Goal: Use online tool/utility: Utilize a website feature to perform a specific function

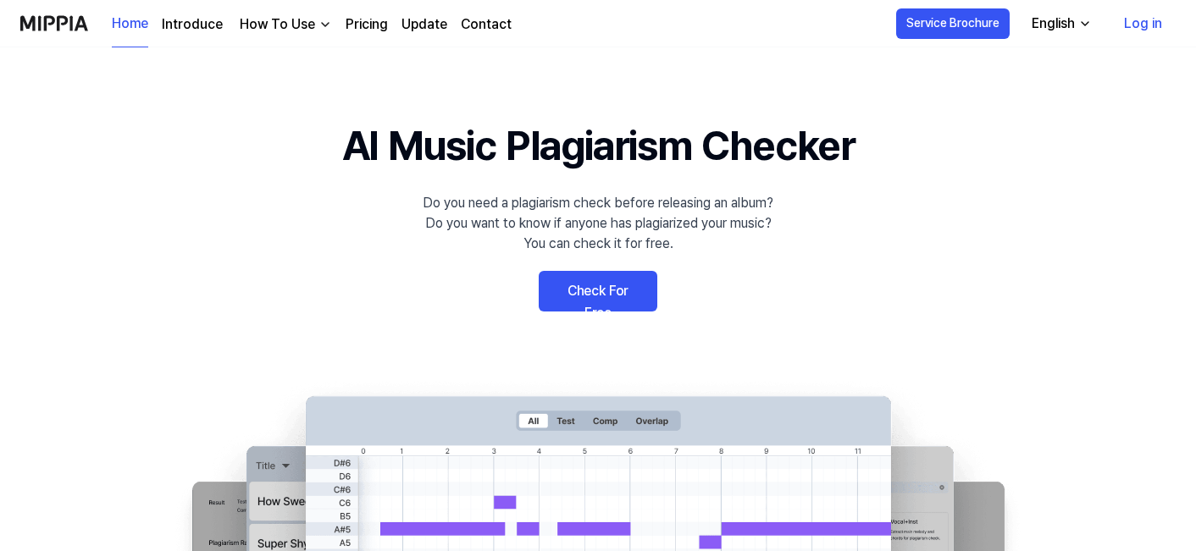
click at [583, 287] on link "Check For Free" at bounding box center [598, 291] width 119 height 41
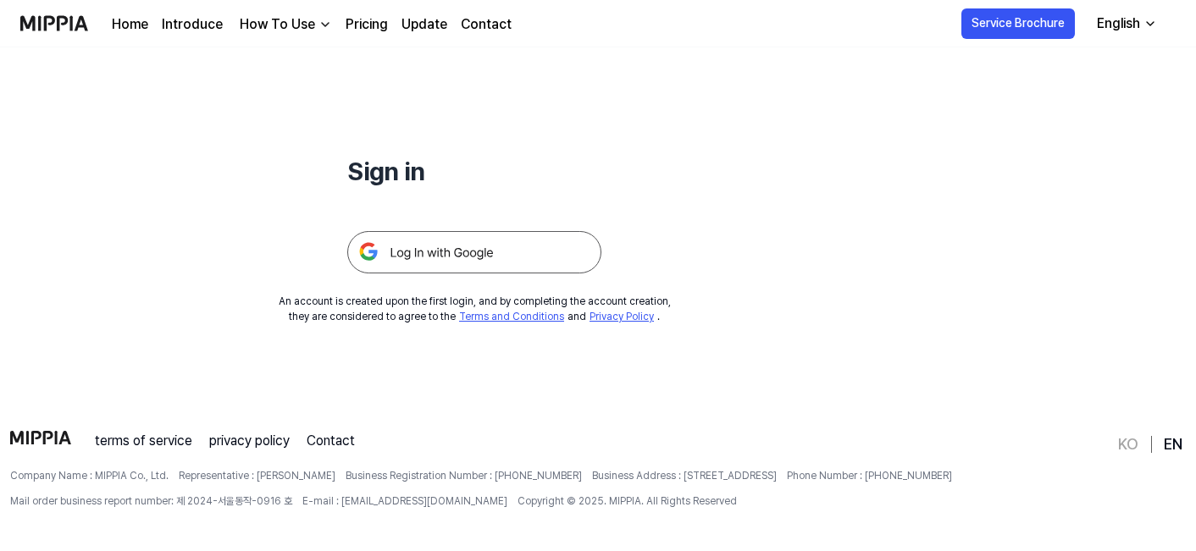
scroll to position [144, 0]
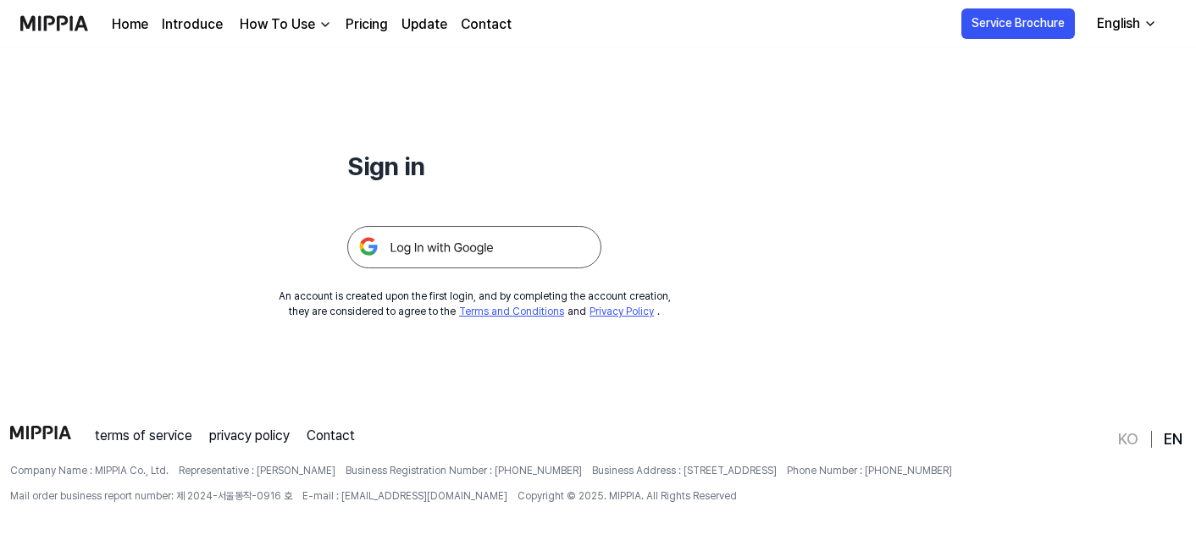
click at [524, 238] on img at bounding box center [474, 247] width 254 height 42
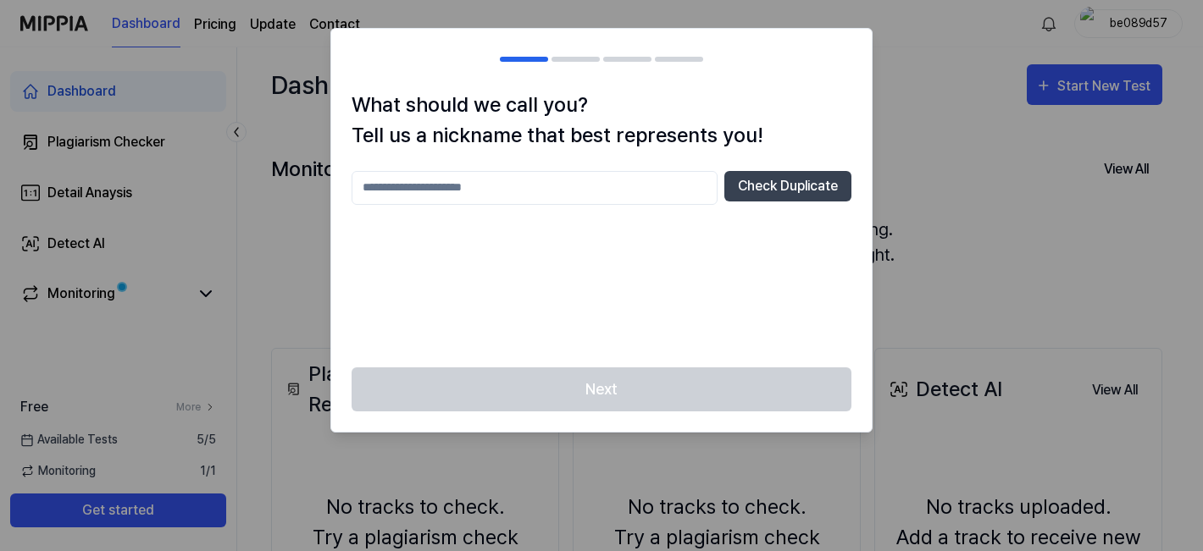
click at [668, 383] on div "Next" at bounding box center [601, 400] width 540 height 65
click at [563, 194] on input "text" at bounding box center [535, 188] width 366 height 34
type input "*********"
click at [685, 377] on div "Next" at bounding box center [601, 400] width 540 height 65
click at [756, 196] on button "Check Duplicate" at bounding box center [787, 186] width 127 height 30
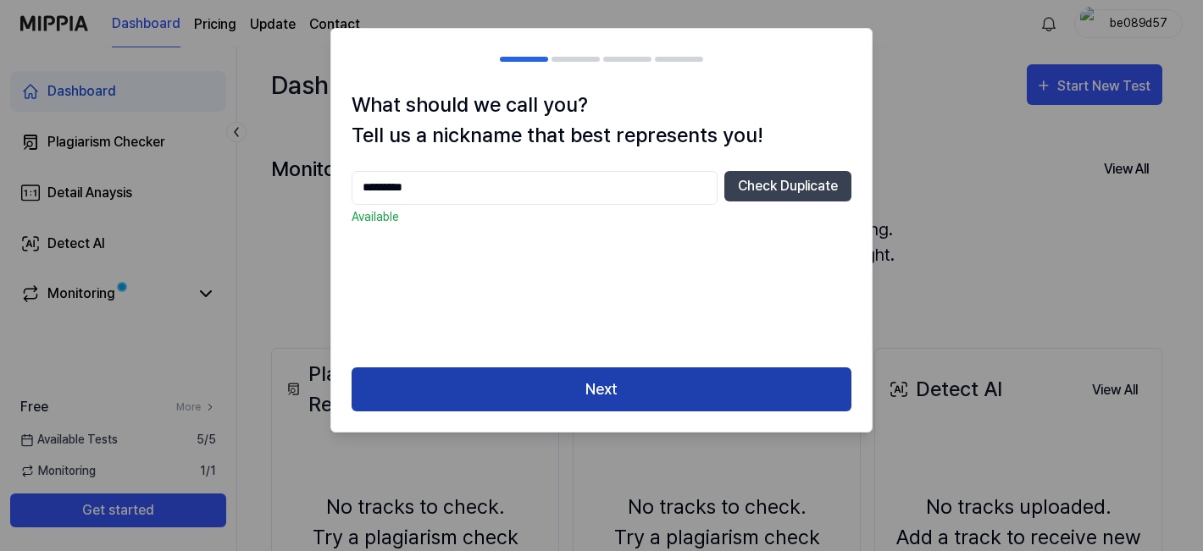
click at [646, 377] on button "Next" at bounding box center [602, 390] width 500 height 45
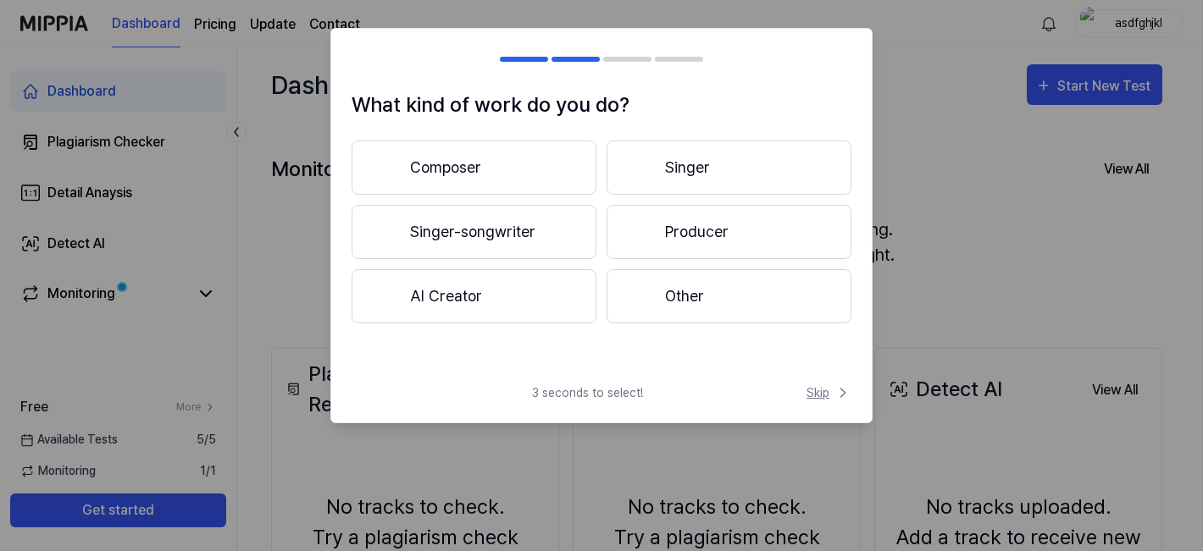
click at [813, 395] on span "Skip" at bounding box center [828, 394] width 45 height 18
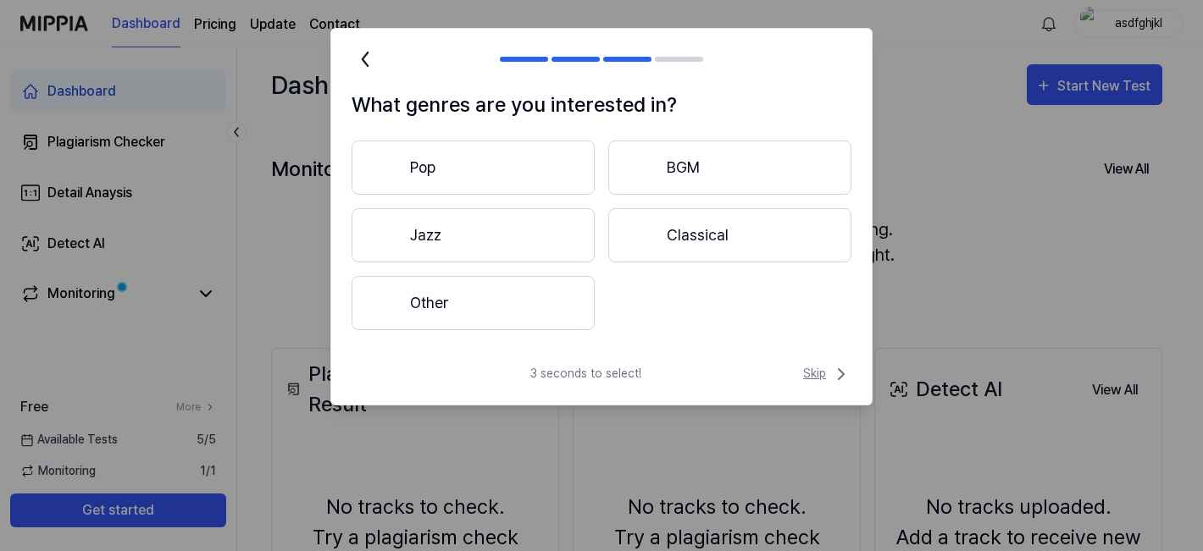
click at [829, 372] on span "Skip" at bounding box center [827, 374] width 48 height 20
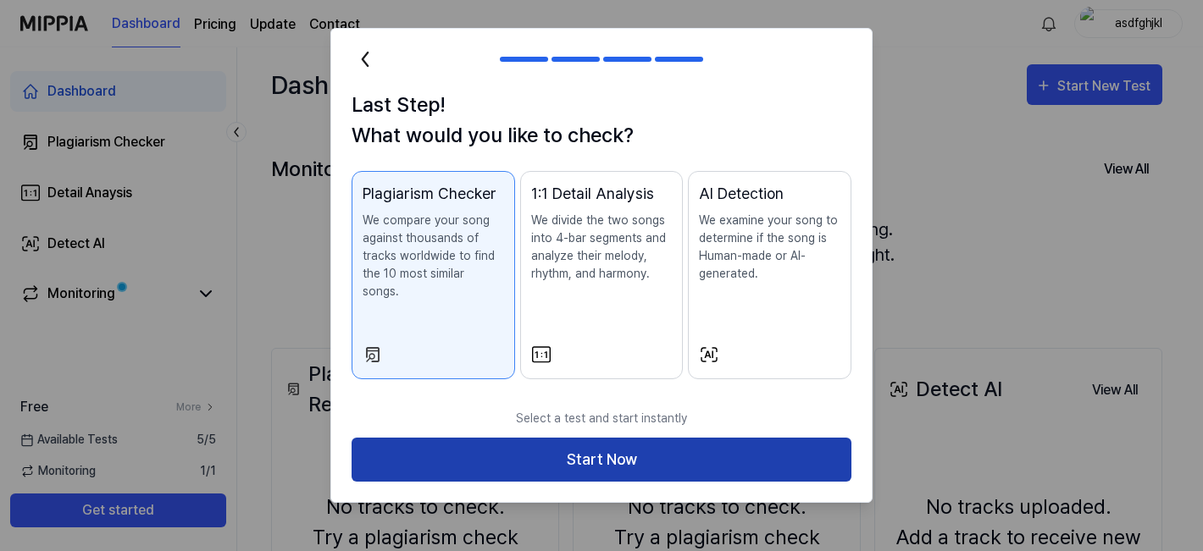
click at [790, 440] on button "Start Now" at bounding box center [602, 460] width 500 height 45
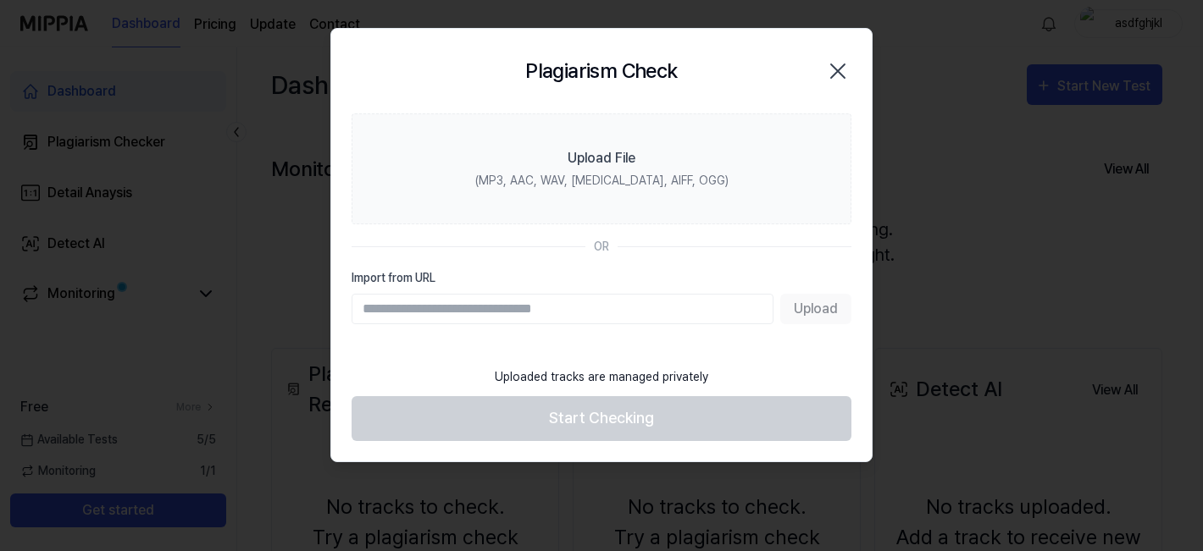
click at [530, 318] on input "Import from URL" at bounding box center [563, 309] width 422 height 30
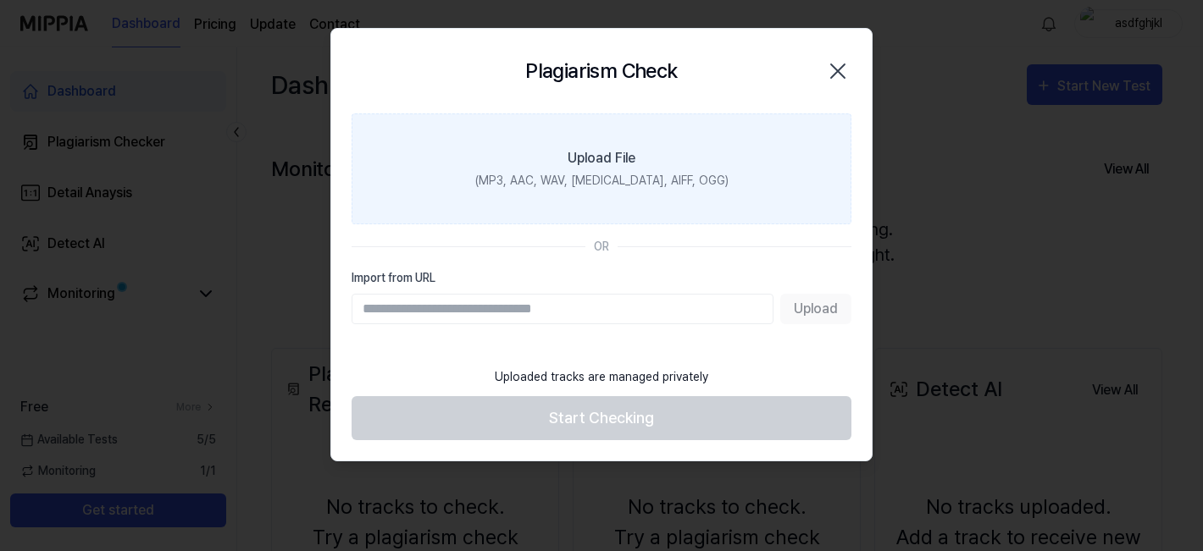
click at [569, 166] on div "Upload File" at bounding box center [602, 158] width 68 height 20
click at [0, 0] on input "Upload File (MP3, AAC, WAV, [MEDICAL_DATA], AIFF, OGG)" at bounding box center [0, 0] width 0 height 0
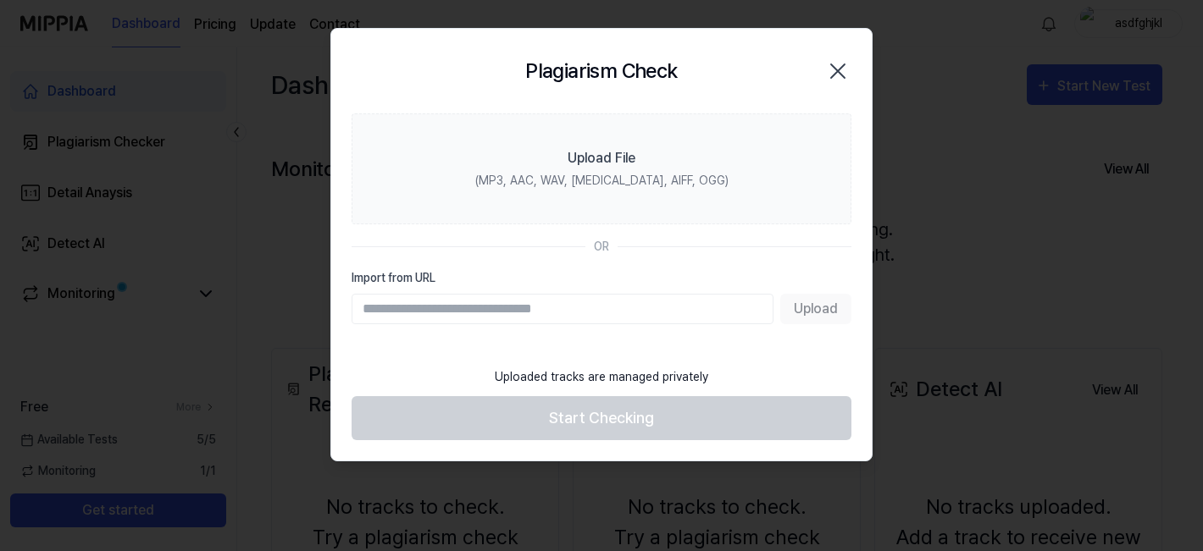
click at [840, 81] on icon "button" at bounding box center [837, 71] width 27 height 27
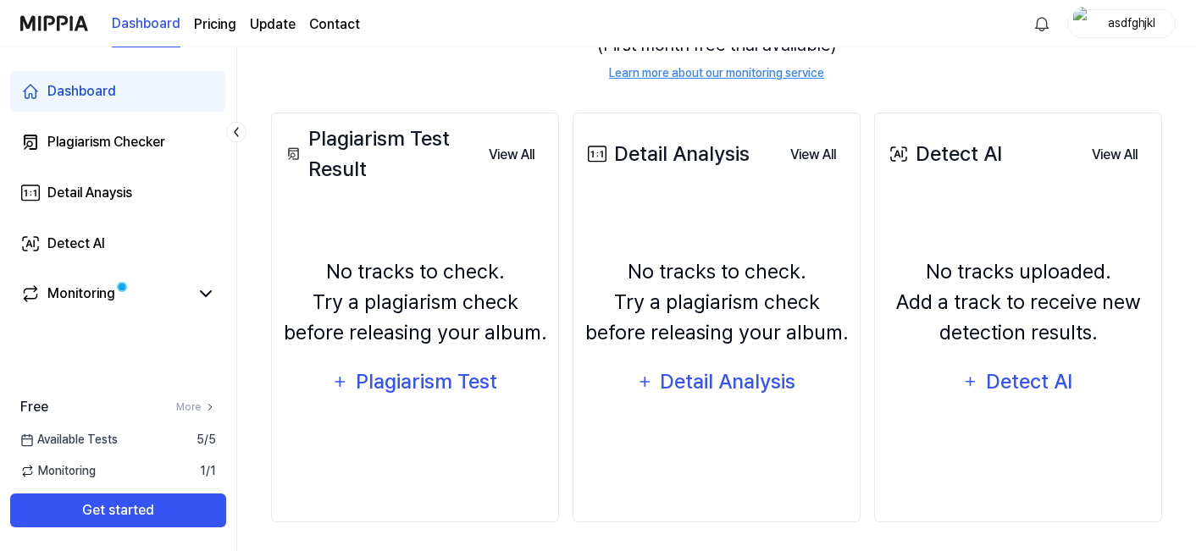
scroll to position [240, 0]
